Goal: Task Accomplishment & Management: Manage account settings

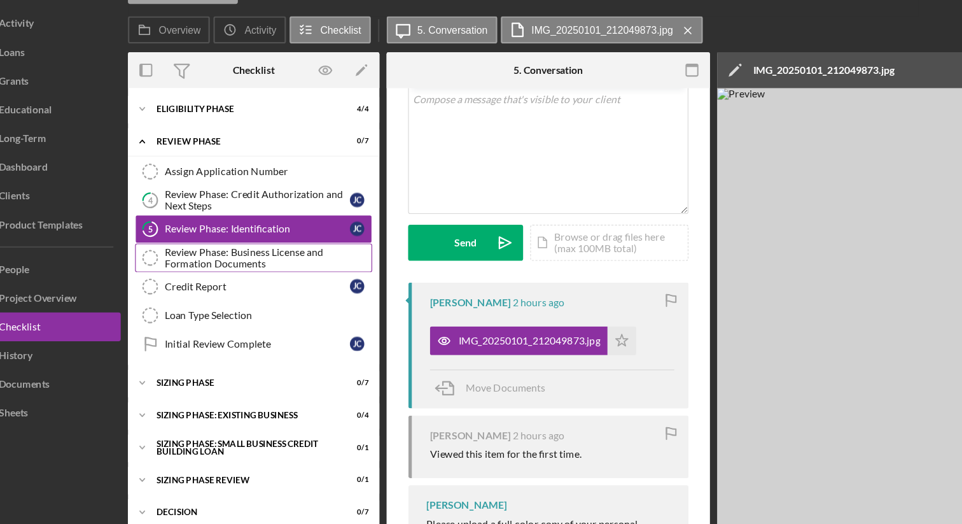
click at [281, 257] on div "Review Phase: Business License and Formation Documents" at bounding box center [276, 252] width 183 height 20
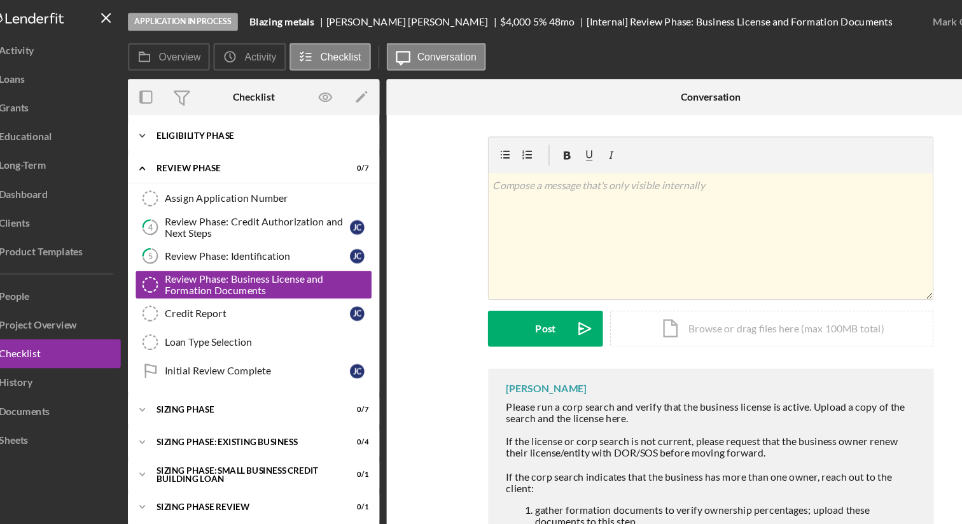
click at [253, 127] on div "Icon/Expander Eligibility Phase 4 / 4" at bounding box center [264, 120] width 223 height 25
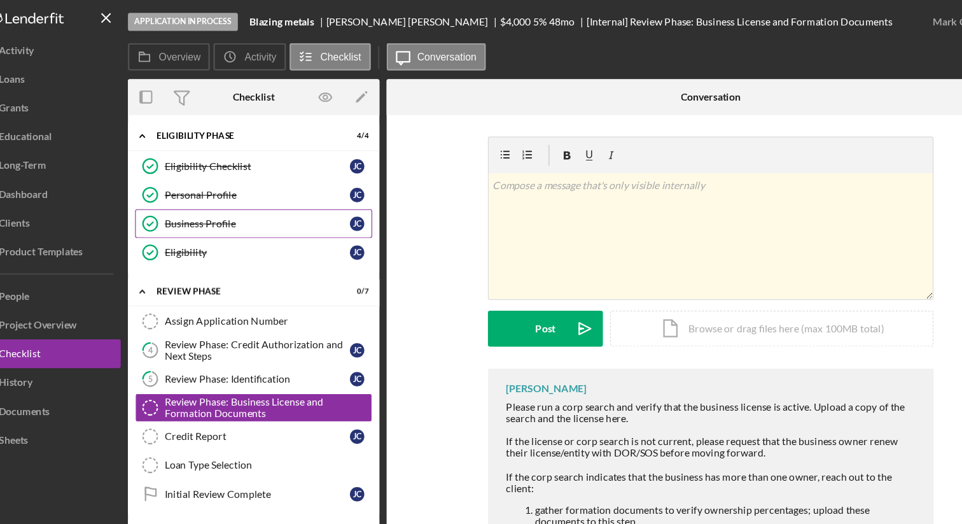
click at [267, 200] on div "Business Profile" at bounding box center [267, 198] width 164 height 10
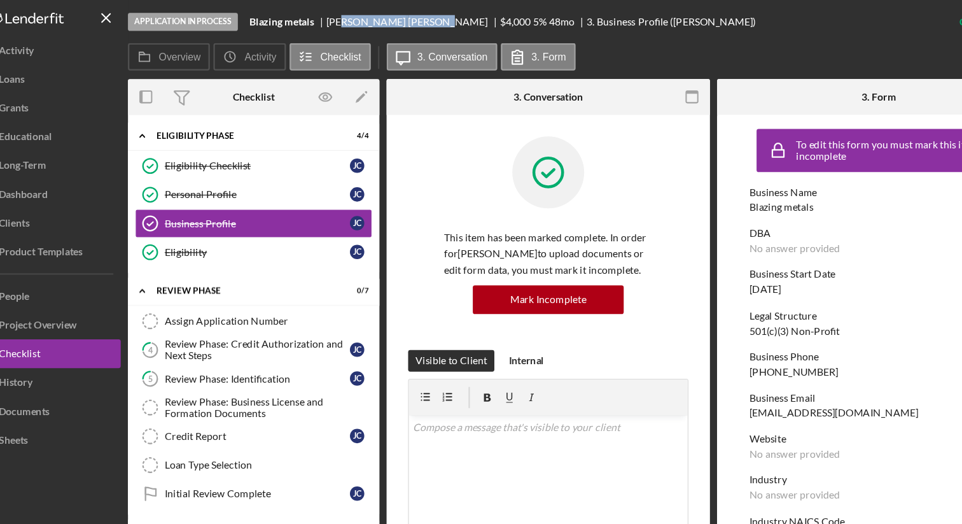
drag, startPoint x: 404, startPoint y: 19, endPoint x: 342, endPoint y: 14, distance: 62.6
click at [342, 14] on div "[PERSON_NAME]" at bounding box center [405, 19] width 154 height 10
click at [402, 22] on div "[PERSON_NAME]" at bounding box center [405, 19] width 154 height 10
drag, startPoint x: 404, startPoint y: 22, endPoint x: 330, endPoint y: 21, distance: 74.5
click at [330, 21] on div "[PERSON_NAME]" at bounding box center [405, 19] width 154 height 10
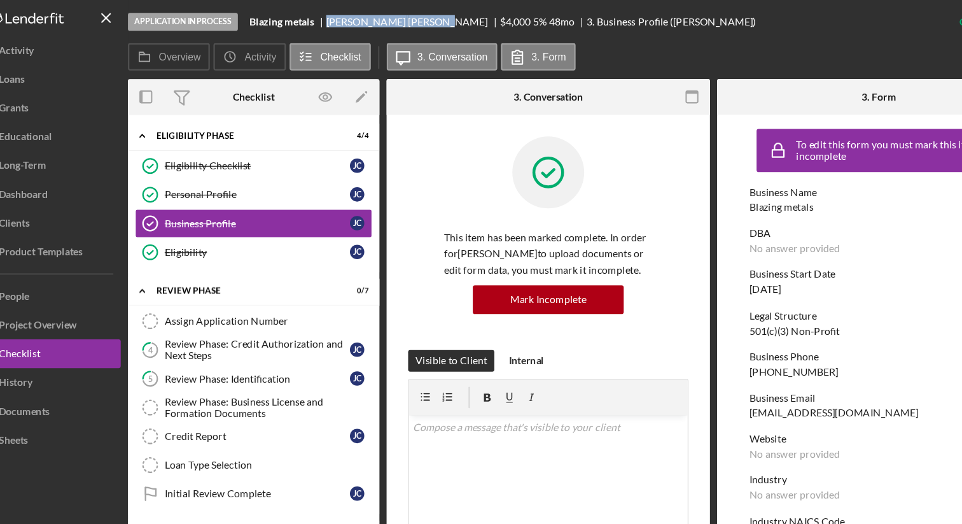
copy div "[PERSON_NAME]"
click at [283, 327] on link "5 Review Phase: Identification [PERSON_NAME]" at bounding box center [264, 335] width 210 height 25
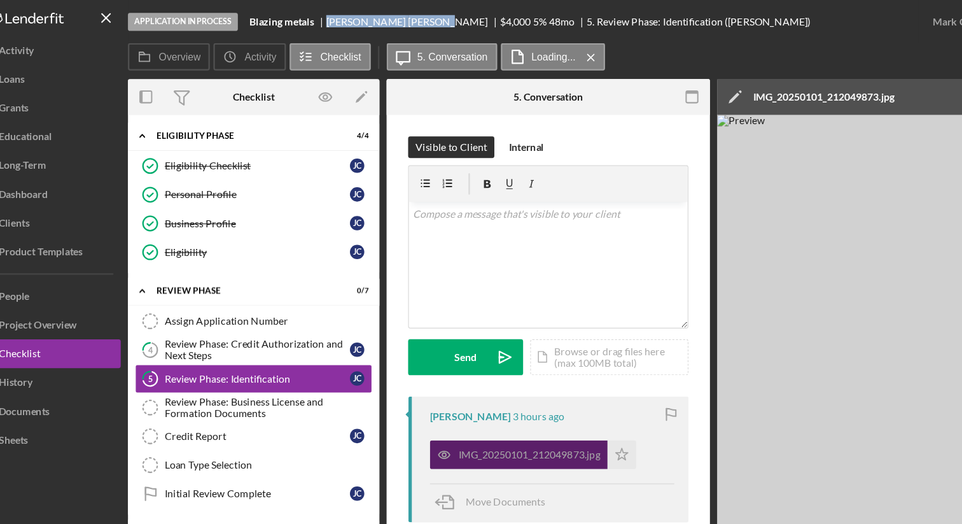
click at [487, 395] on div "IMG_20250101_212049873.jpg" at bounding box center [498, 402] width 157 height 25
click at [434, 406] on icon "button" at bounding box center [433, 403] width 10 height 6
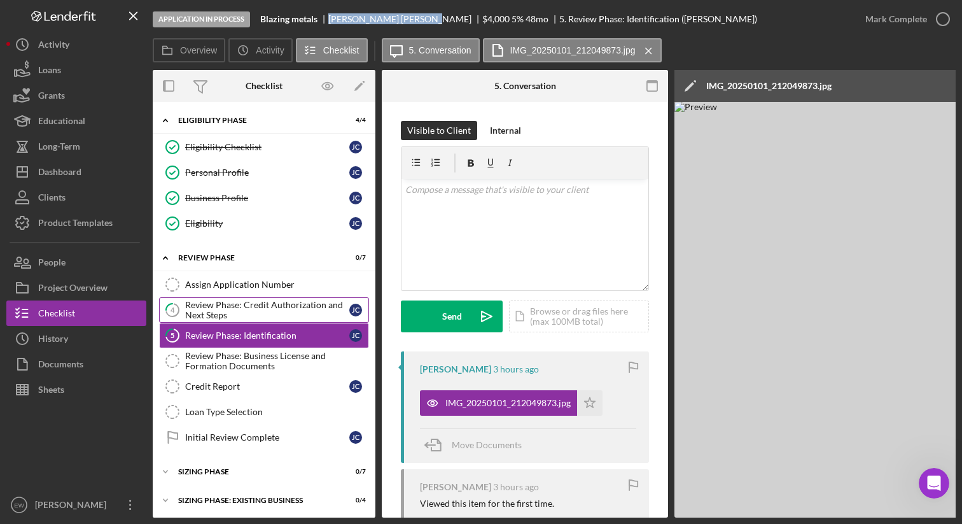
click at [282, 312] on div "Review Phase: Credit Authorization and Next Steps" at bounding box center [267, 310] width 164 height 20
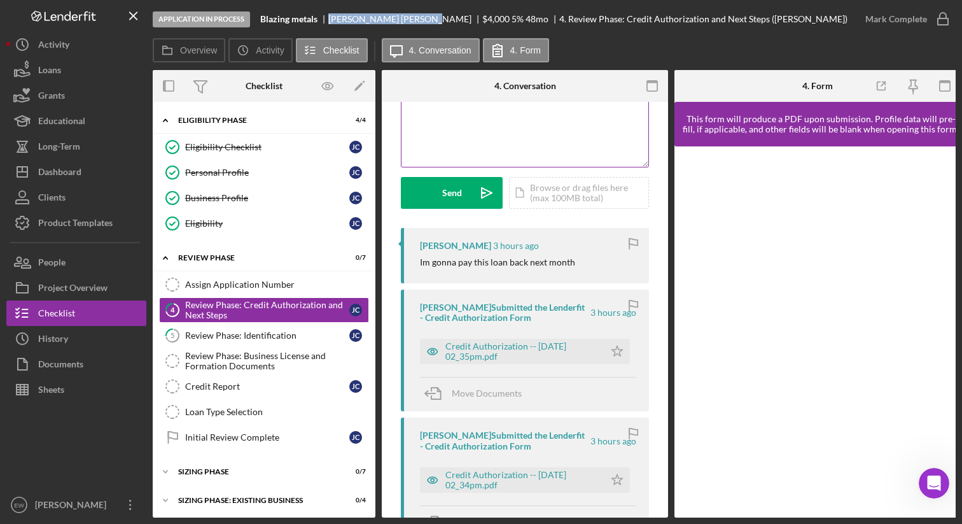
scroll to position [127, 0]
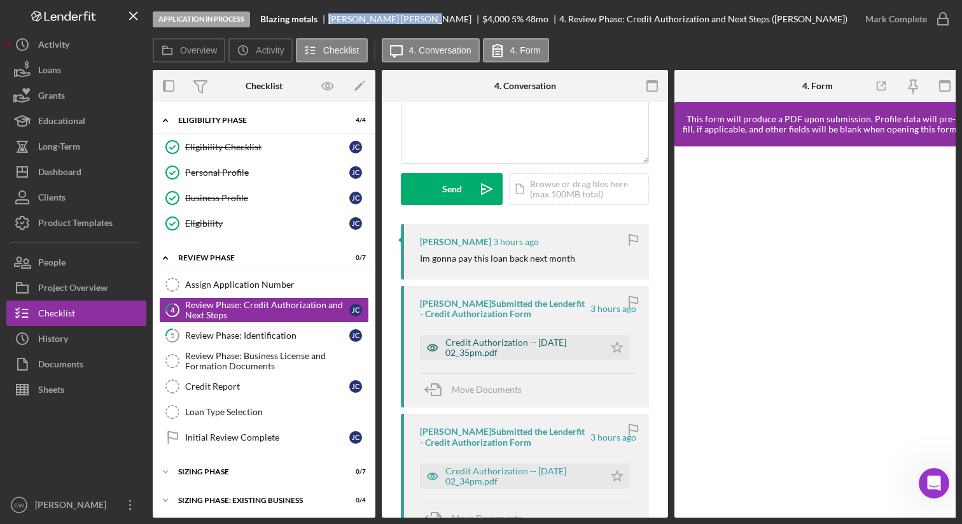
click at [540, 342] on div "Credit Authorization -- [DATE] 02_35pm.pdf" at bounding box center [522, 347] width 153 height 20
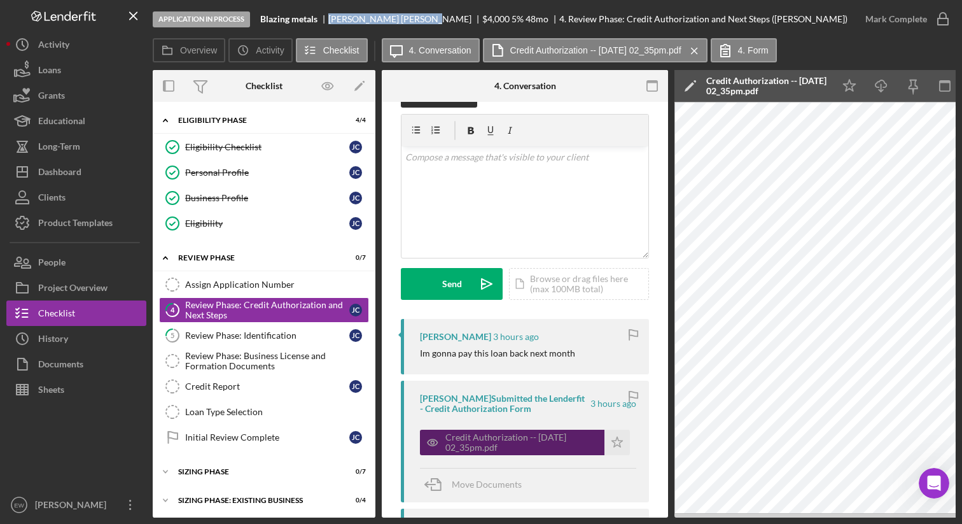
scroll to position [0, 0]
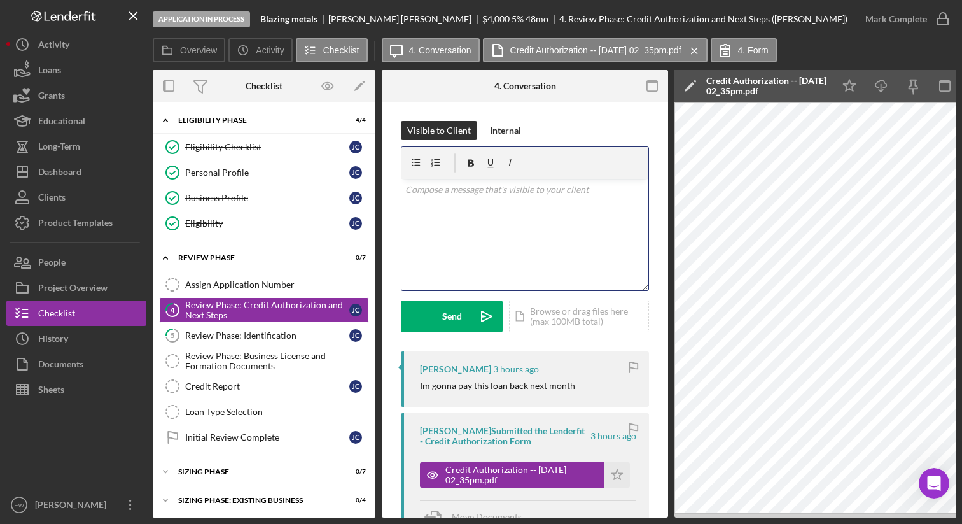
click at [486, 203] on div "v Color teal Color pink Remove color Add row above Add row below Add column bef…" at bounding box center [525, 234] width 247 height 111
